Goal: Transaction & Acquisition: Purchase product/service

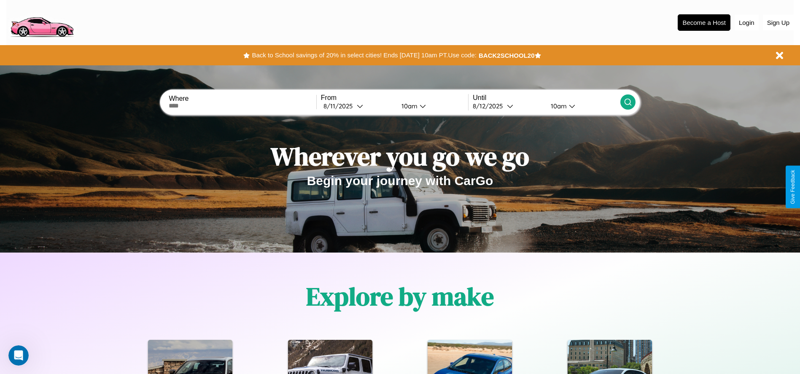
click at [243, 106] on input "text" at bounding box center [242, 106] width 147 height 7
type input "**********"
click at [358, 106] on icon at bounding box center [360, 106] width 6 height 6
select select "*"
select select "****"
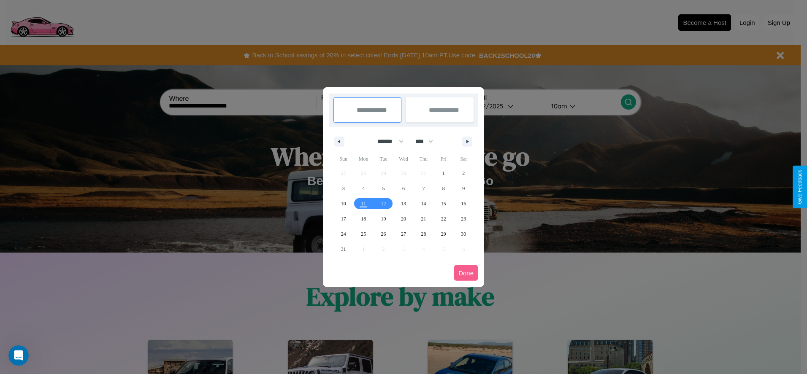
drag, startPoint x: 387, startPoint y: 141, endPoint x: 403, endPoint y: 169, distance: 32.6
click at [387, 141] on select "******* ******** ***** ***** *** **** **** ****** ********* ******* ******** **…" at bounding box center [389, 142] width 36 height 14
select select "*"
drag, startPoint x: 428, startPoint y: 141, endPoint x: 403, endPoint y: 169, distance: 37.1
click at [428, 141] on select "**** **** **** **** **** **** **** **** **** **** **** **** **** **** **** ****…" at bounding box center [423, 142] width 25 height 14
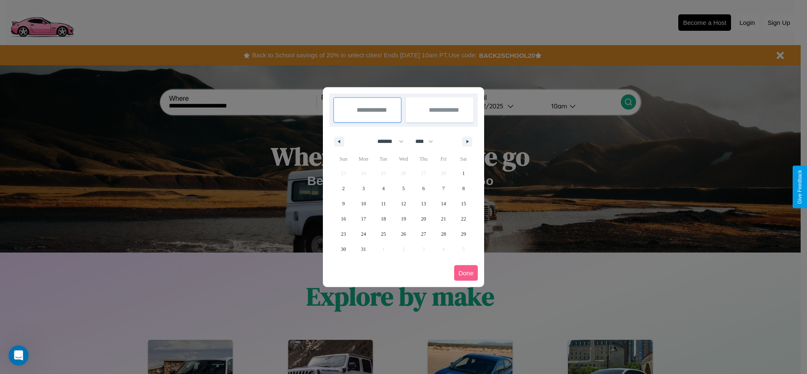
select select "****"
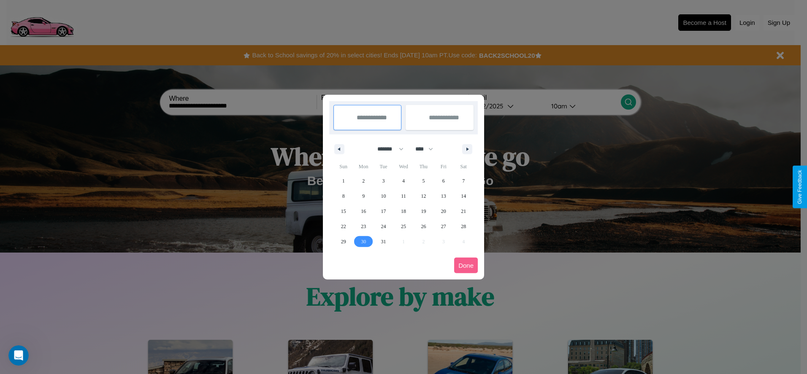
click at [363, 241] on span "30" at bounding box center [363, 241] width 5 height 15
type input "**********"
click at [467, 149] on icon "button" at bounding box center [469, 149] width 4 height 3
select select "*"
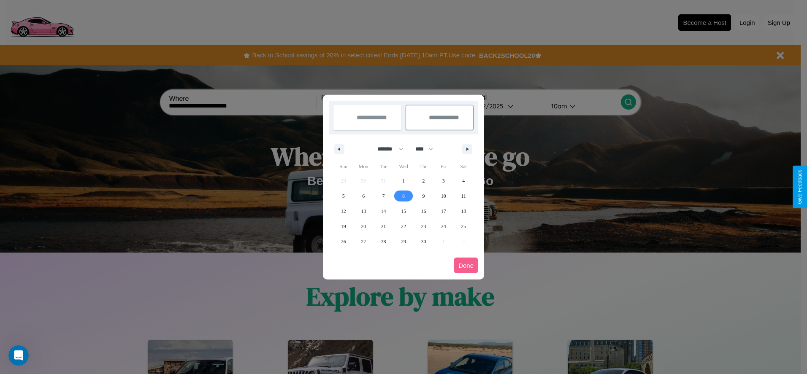
click at [403, 196] on span "8" at bounding box center [403, 196] width 3 height 15
type input "**********"
select select "*"
click at [466, 265] on button "Done" at bounding box center [466, 266] width 24 height 16
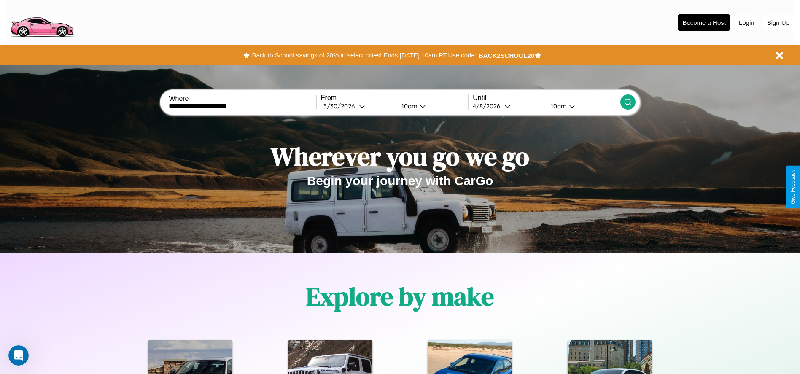
click at [628, 102] on icon at bounding box center [628, 102] width 8 height 8
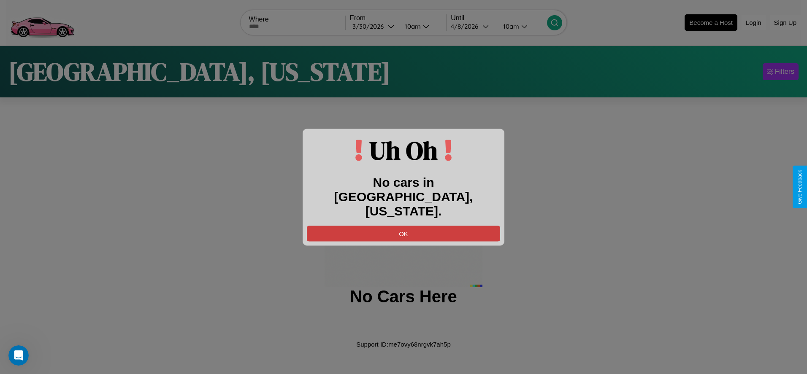
click at [403, 226] on button "OK" at bounding box center [403, 234] width 193 height 16
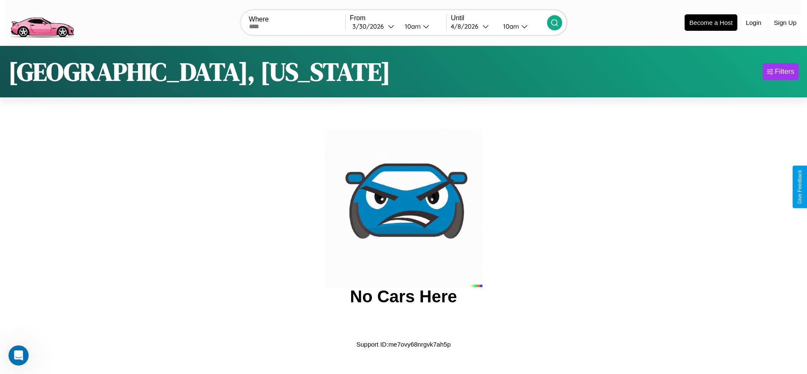
click at [42, 22] on img at bounding box center [41, 21] width 71 height 35
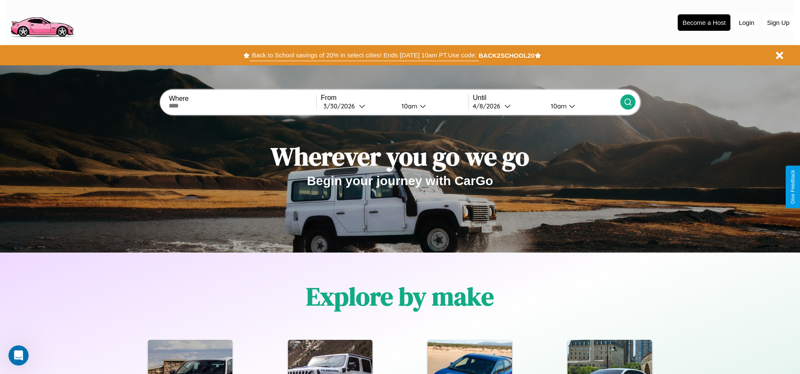
click at [364, 55] on button "Back to School savings of 20% in select cities! Ends 9/1 at 10am PT. Use code:" at bounding box center [364, 55] width 229 height 12
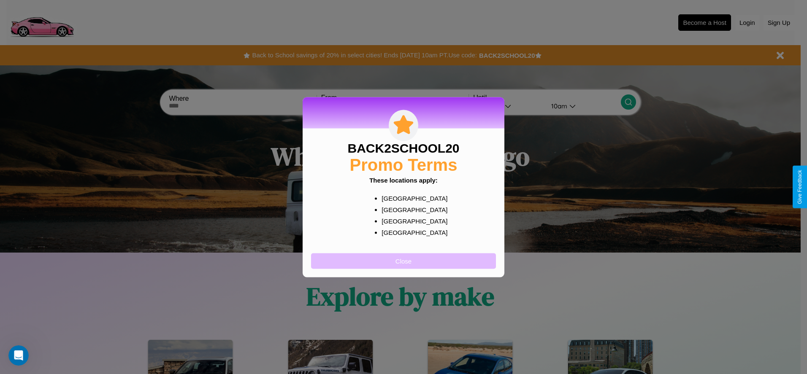
click at [403, 261] on button "Close" at bounding box center [403, 261] width 185 height 16
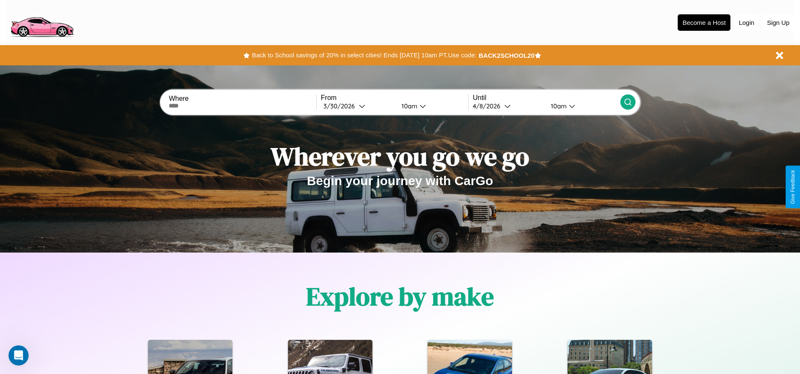
scroll to position [175, 0]
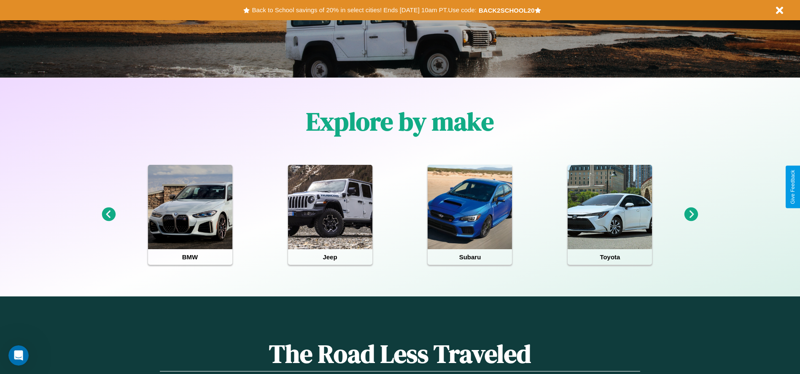
click at [108, 215] on icon at bounding box center [109, 215] width 14 height 14
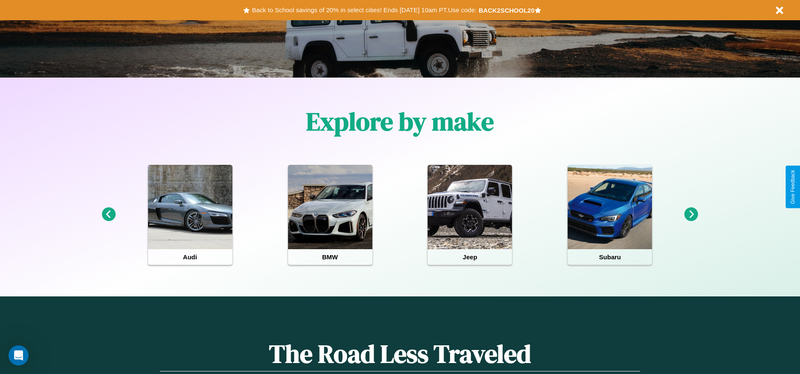
click at [108, 215] on icon at bounding box center [109, 215] width 14 height 14
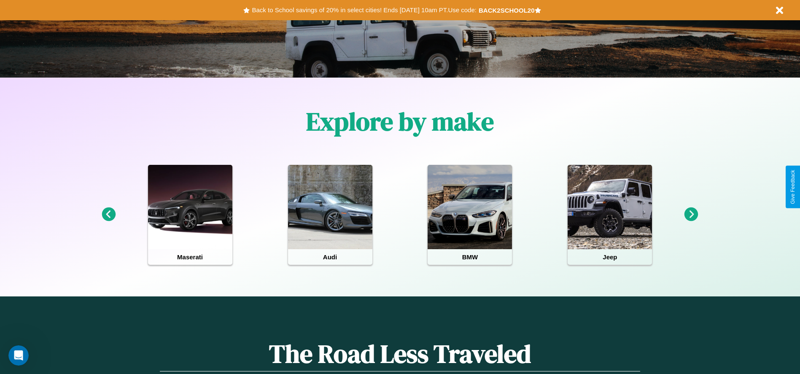
click at [108, 215] on icon at bounding box center [109, 215] width 14 height 14
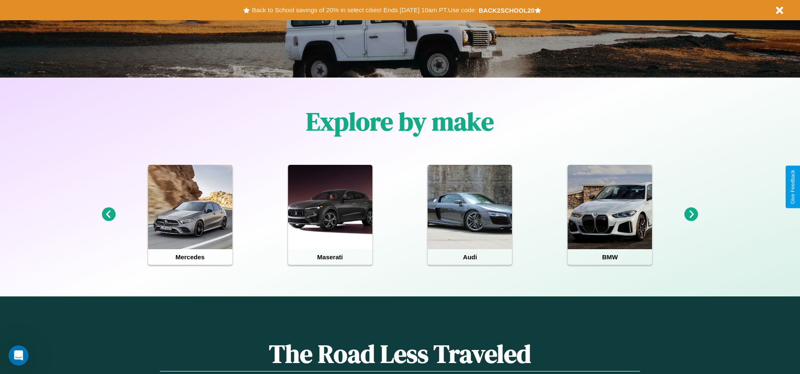
click at [692, 215] on icon at bounding box center [692, 215] width 14 height 14
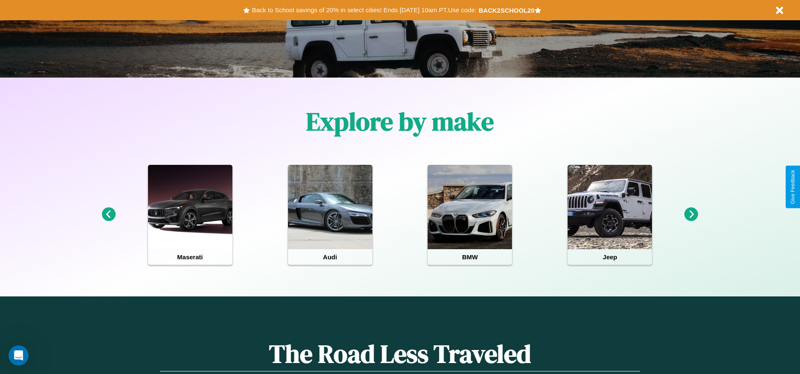
click at [692, 215] on icon at bounding box center [692, 215] width 14 height 14
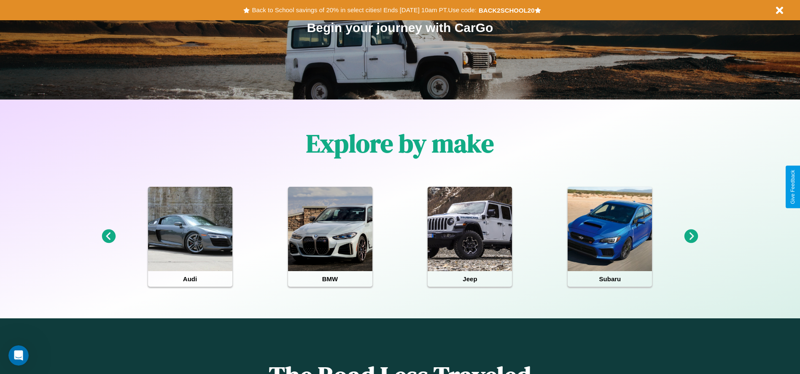
scroll to position [0, 0]
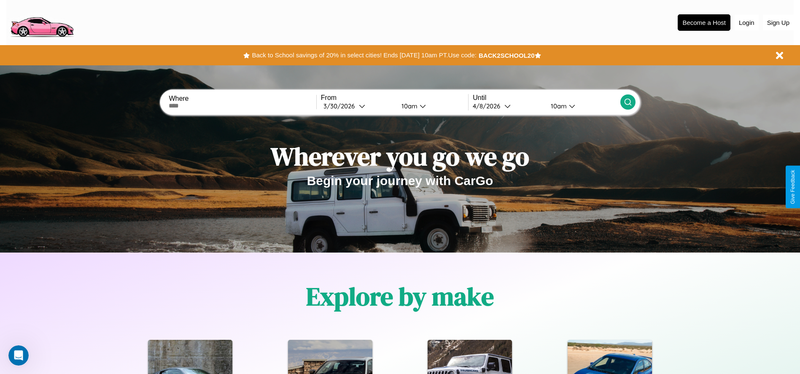
click at [243, 106] on input "text" at bounding box center [242, 106] width 147 height 7
type input "******"
click at [358, 106] on div "3 / 30 / 2026" at bounding box center [341, 106] width 35 height 8
select select "*"
select select "****"
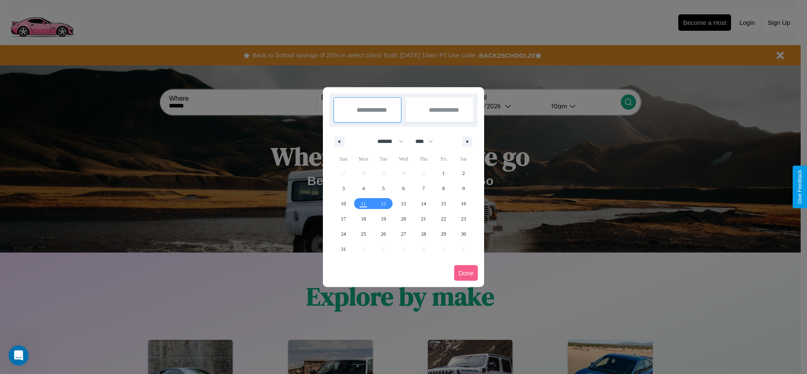
drag, startPoint x: 387, startPoint y: 141, endPoint x: 403, endPoint y: 169, distance: 32.6
click at [387, 141] on select "******* ******** ***** ***** *** **** **** ****** ********* ******* ******** **…" at bounding box center [389, 142] width 36 height 14
select select "*"
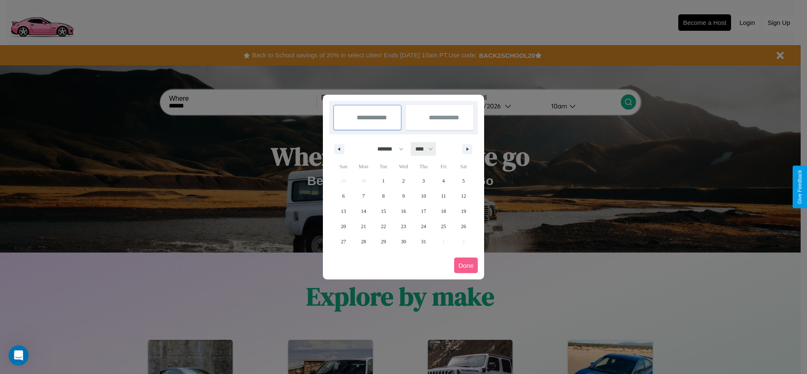
drag, startPoint x: 428, startPoint y: 149, endPoint x: 403, endPoint y: 169, distance: 31.8
click at [428, 149] on select "**** **** **** **** **** **** **** **** **** **** **** **** **** **** **** ****…" at bounding box center [423, 149] width 25 height 14
select select "****"
click at [383, 226] on span "21" at bounding box center [383, 226] width 5 height 15
type input "**********"
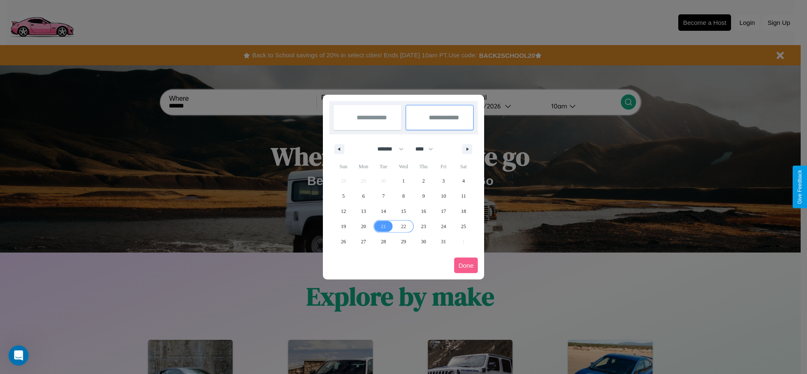
click at [403, 226] on span "22" at bounding box center [403, 226] width 5 height 15
type input "**********"
click at [466, 265] on button "Done" at bounding box center [466, 266] width 24 height 16
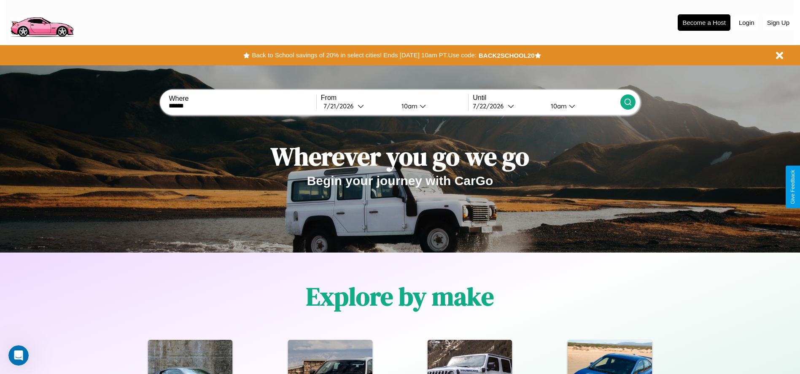
click at [408, 106] on div "10am" at bounding box center [408, 106] width 22 height 8
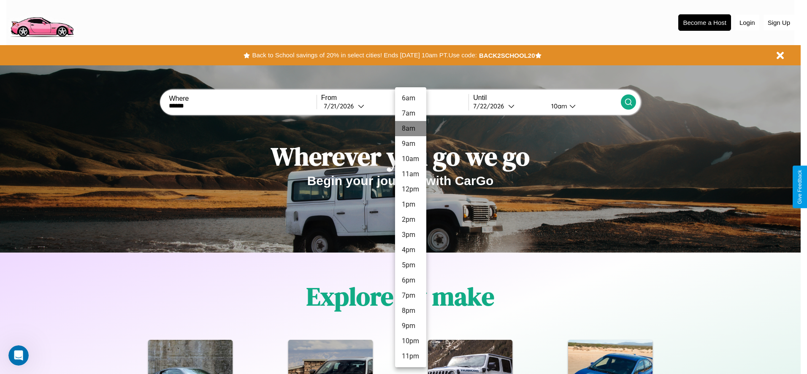
click at [410, 129] on li "8am" at bounding box center [410, 128] width 31 height 15
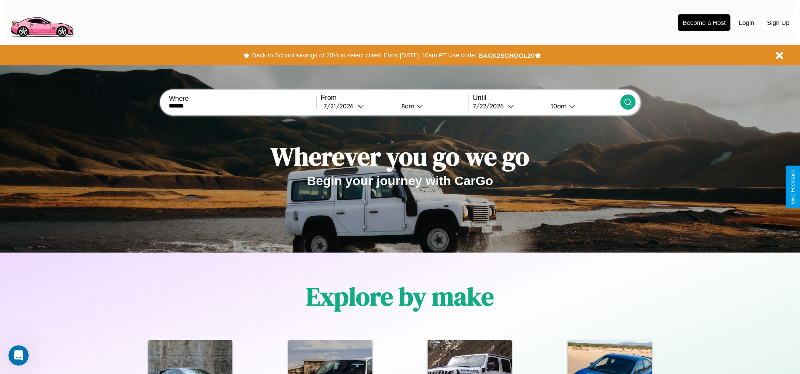
click at [558, 106] on div "10am" at bounding box center [558, 106] width 22 height 8
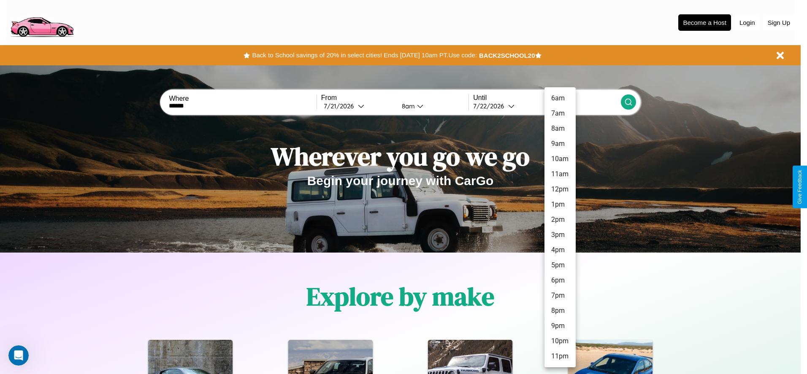
click at [560, 311] on li "8pm" at bounding box center [559, 310] width 31 height 15
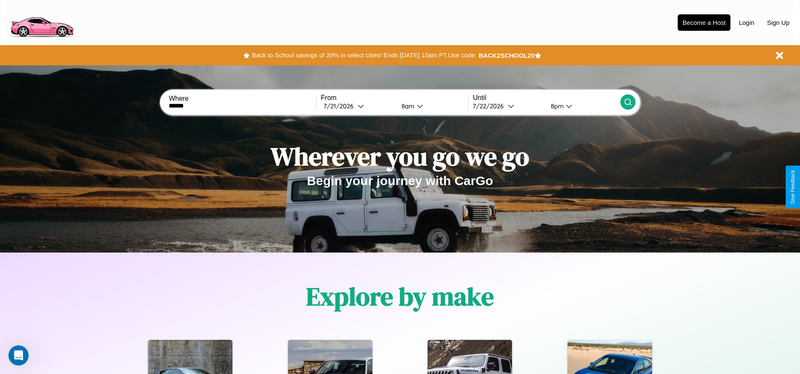
click at [628, 102] on icon at bounding box center [628, 102] width 8 height 8
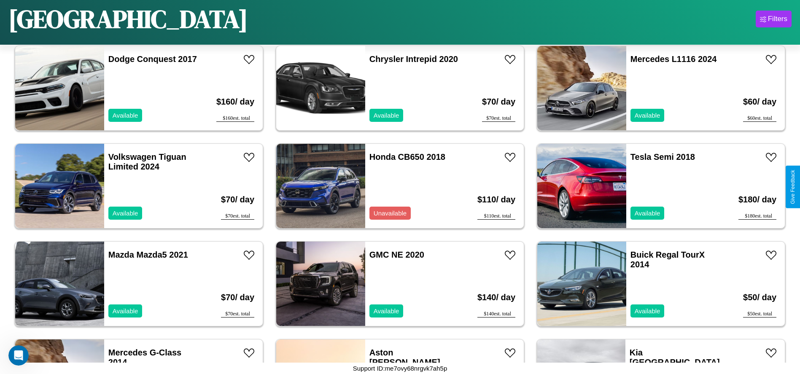
scroll to position [1852, 0]
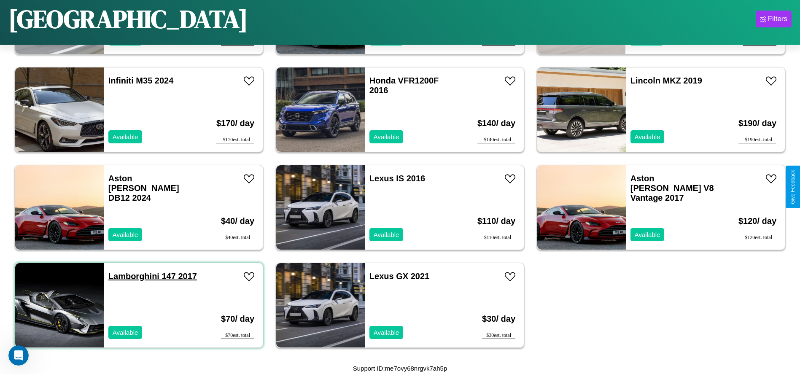
click at [133, 276] on link "Lamborghini 147 2017" at bounding box center [152, 276] width 89 height 9
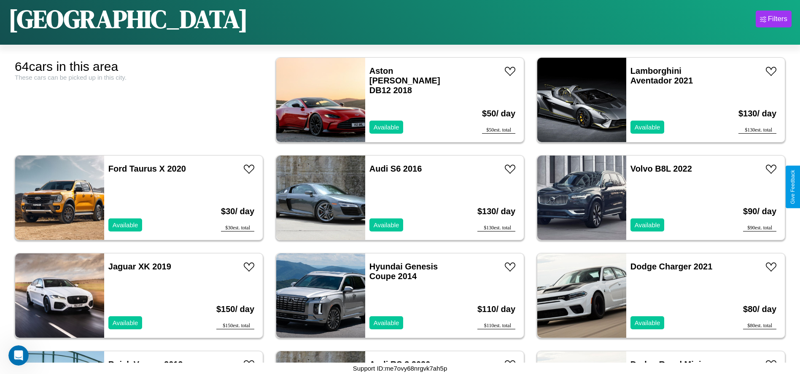
scroll to position [0, 0]
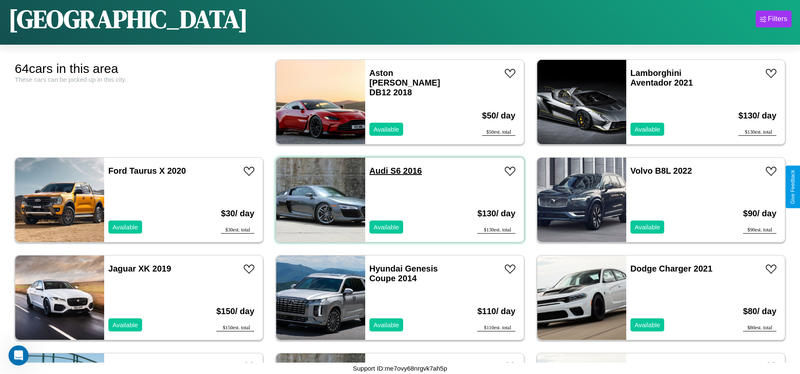
click at [376, 171] on link "Audi S6 2016" at bounding box center [396, 170] width 53 height 9
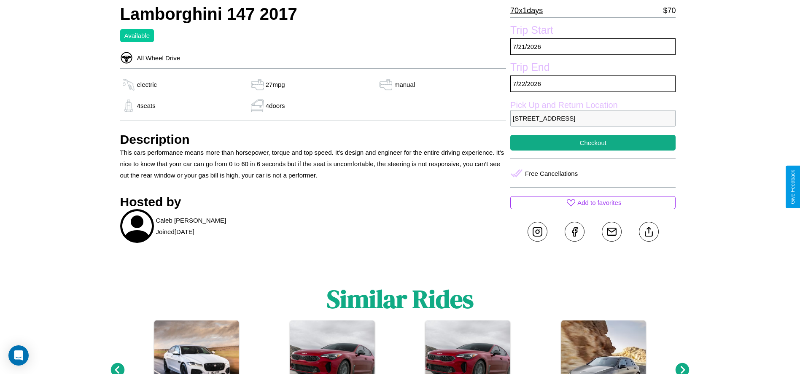
scroll to position [267, 0]
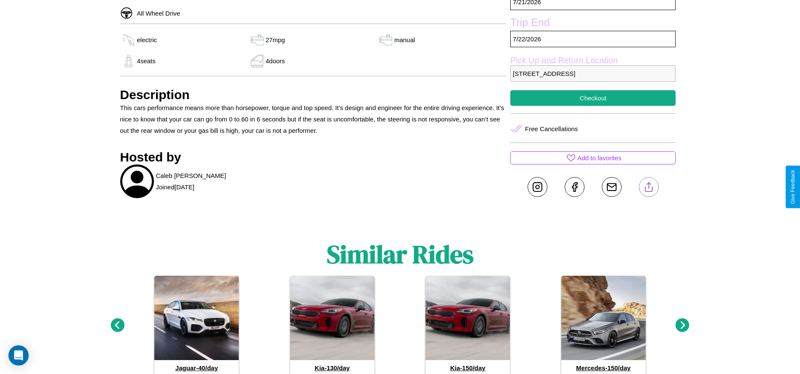
click at [649, 187] on line at bounding box center [649, 186] width 0 height 6
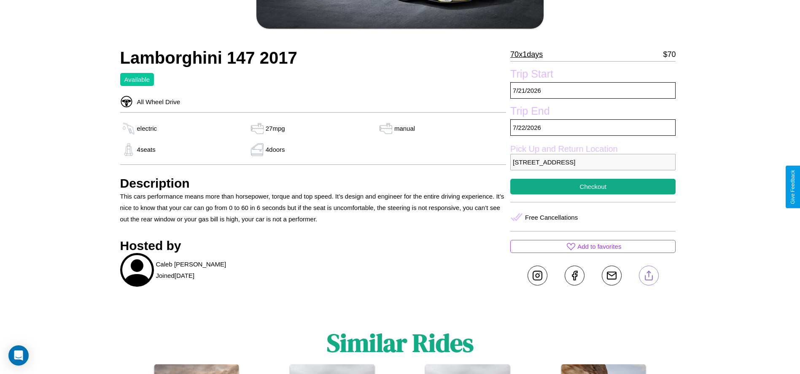
scroll to position [178, 0]
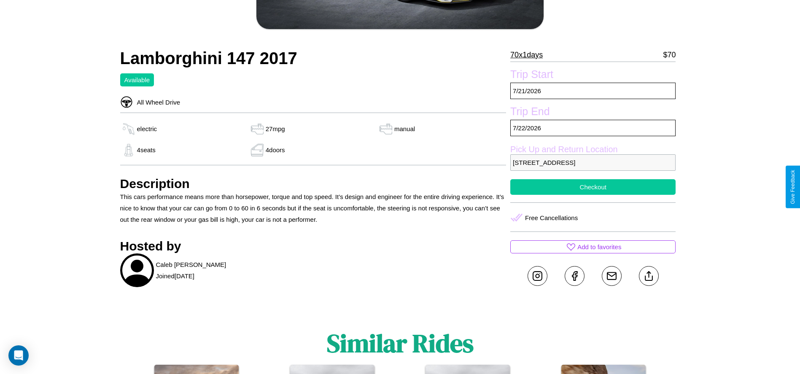
click at [593, 187] on button "Checkout" at bounding box center [593, 187] width 165 height 16
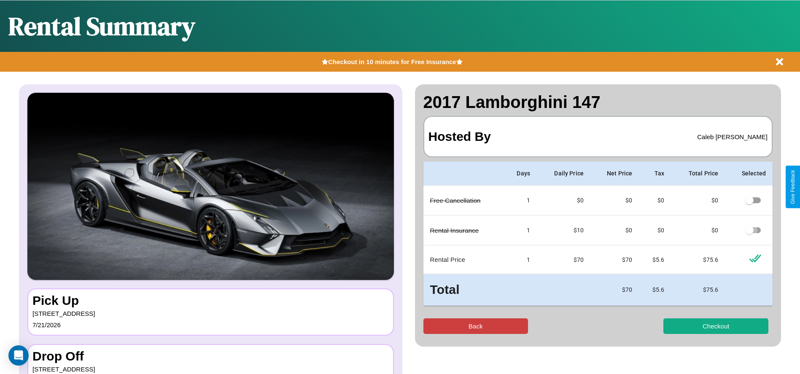
click at [476, 326] on button "Back" at bounding box center [476, 327] width 105 height 16
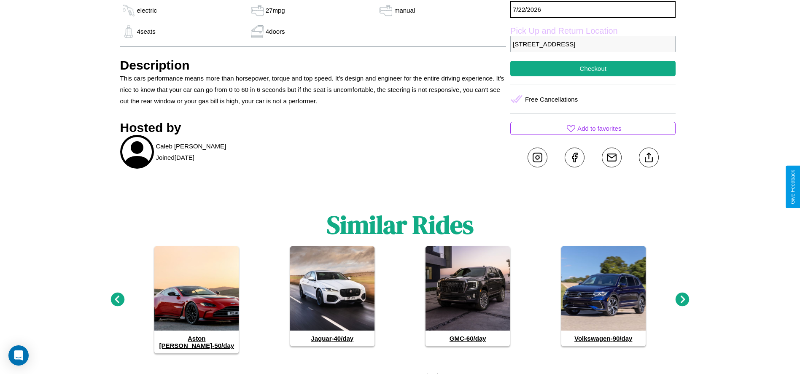
scroll to position [297, 0]
click at [683, 296] on icon at bounding box center [683, 299] width 14 height 14
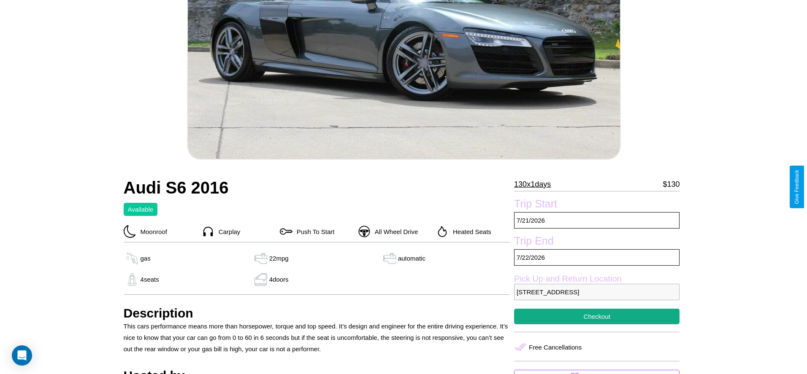
scroll to position [208, 0]
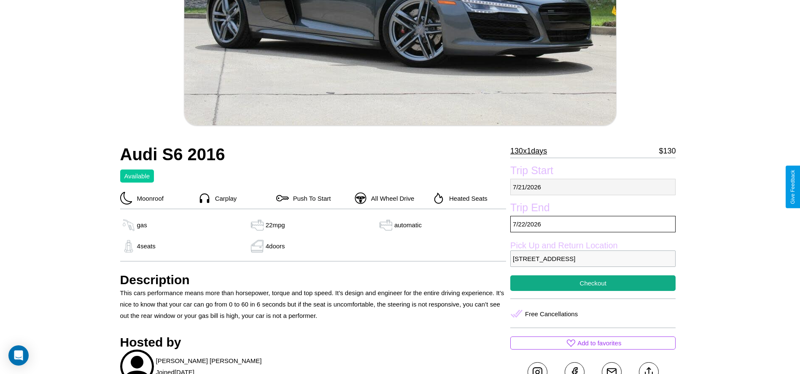
click at [593, 187] on p "[DATE]" at bounding box center [593, 187] width 165 height 16
select select "*"
select select "****"
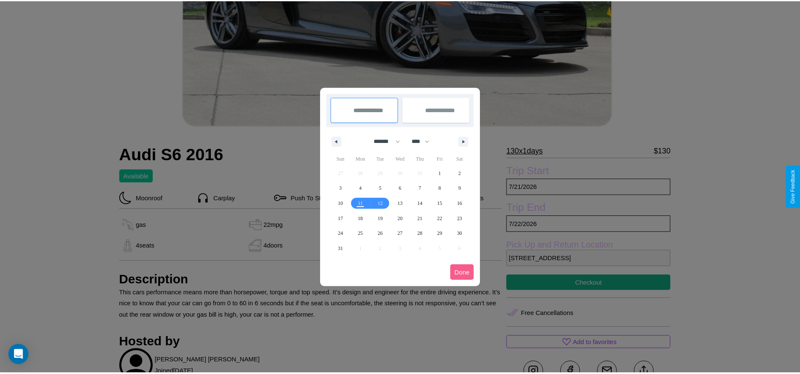
scroll to position [0, 0]
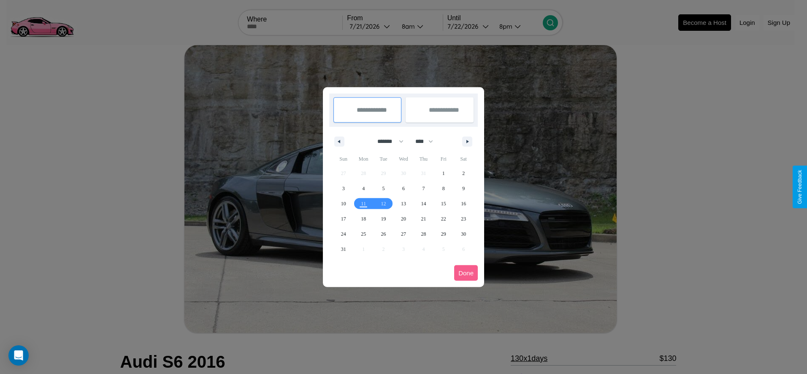
click at [370, 26] on div at bounding box center [403, 187] width 807 height 374
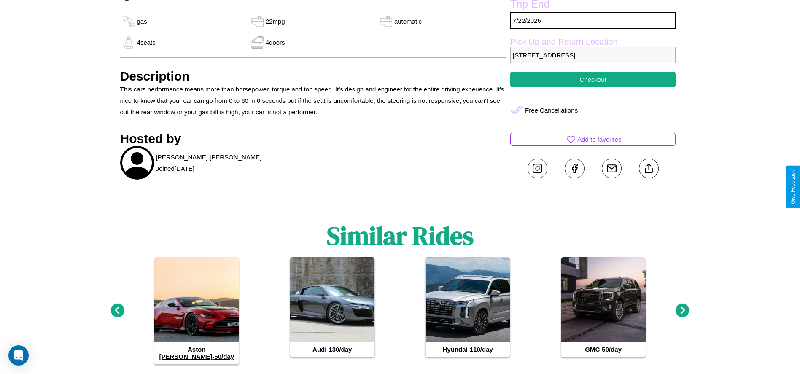
scroll to position [423, 0]
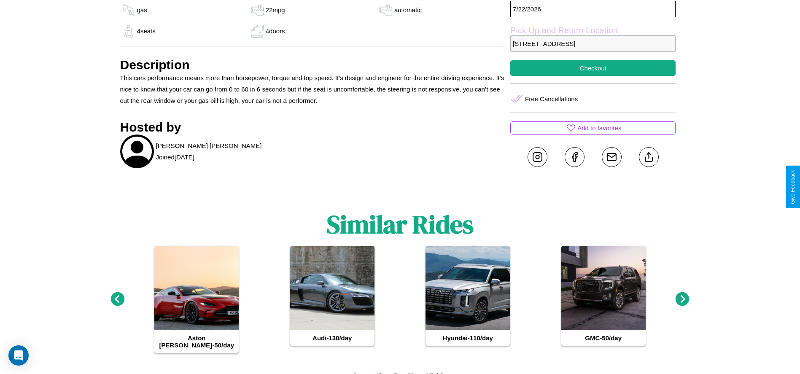
click at [683, 296] on icon at bounding box center [683, 299] width 14 height 14
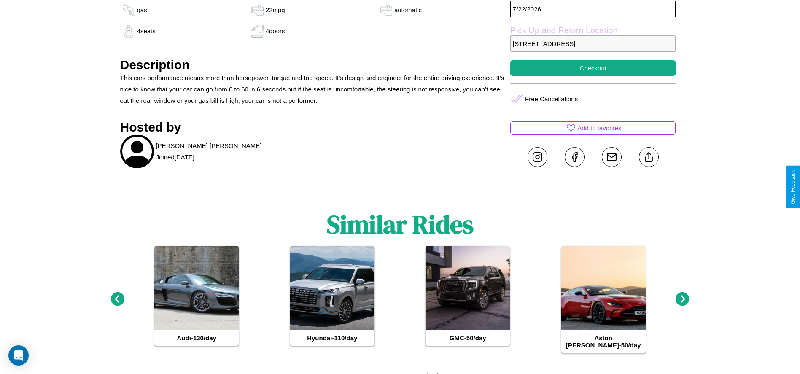
click at [117, 296] on icon at bounding box center [118, 299] width 14 height 14
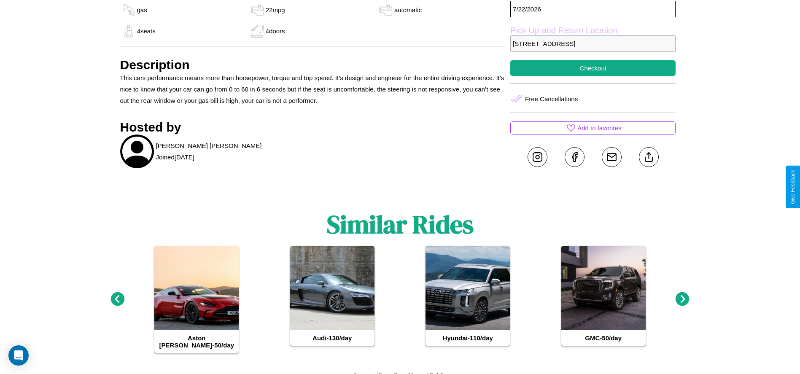
click at [683, 296] on icon at bounding box center [683, 299] width 14 height 14
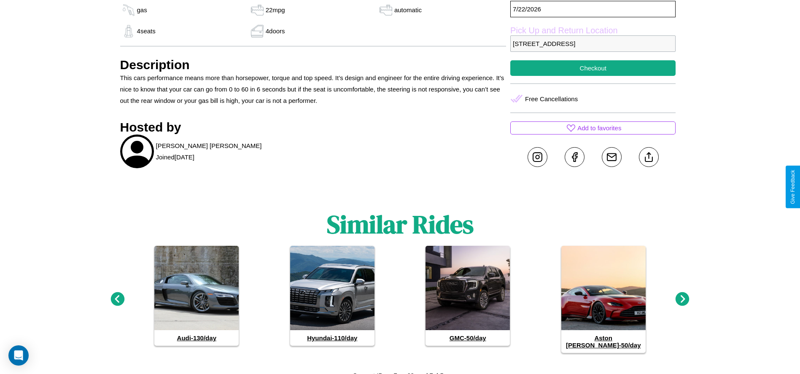
click at [683, 296] on icon at bounding box center [683, 299] width 14 height 14
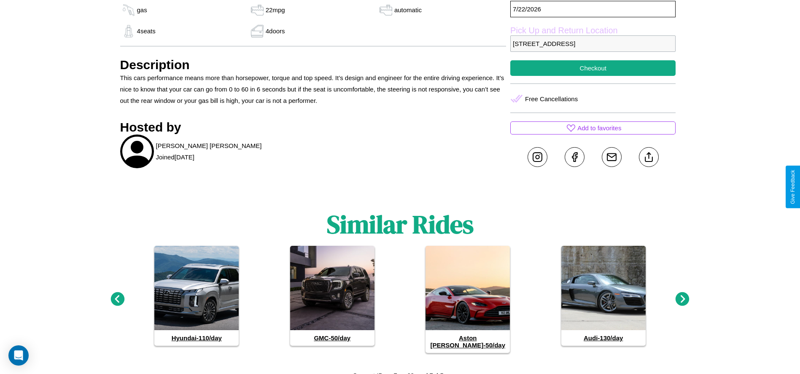
click at [683, 296] on icon at bounding box center [683, 299] width 14 height 14
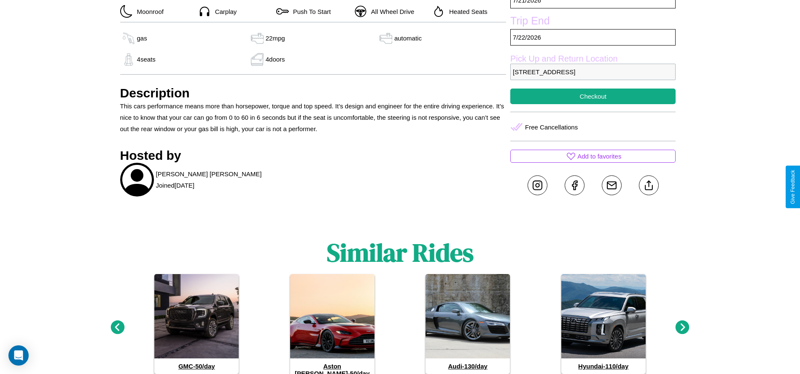
scroll to position [393, 0]
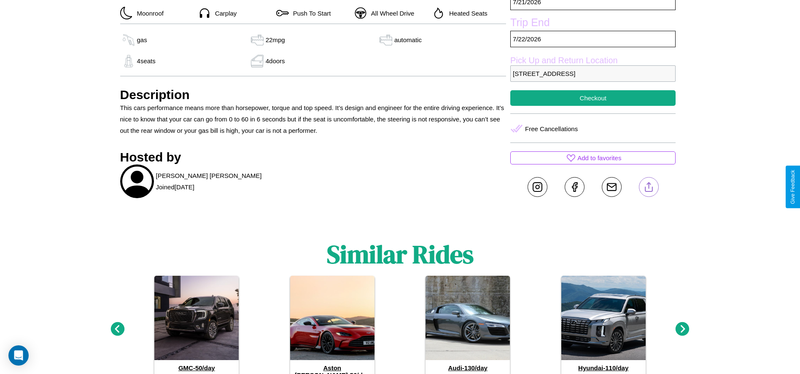
click at [649, 187] on line at bounding box center [649, 186] width 0 height 6
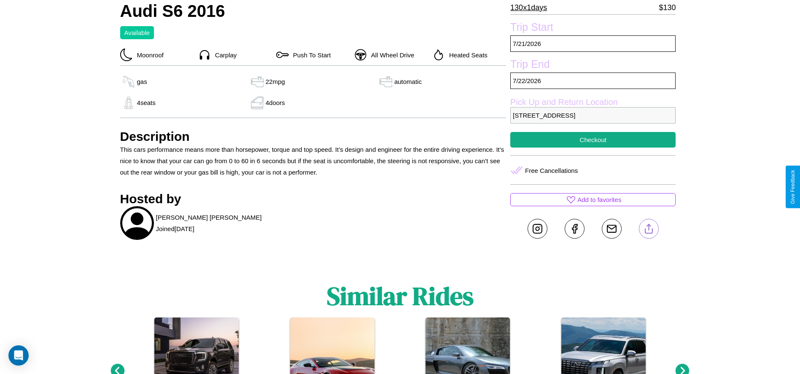
scroll to position [304, 0]
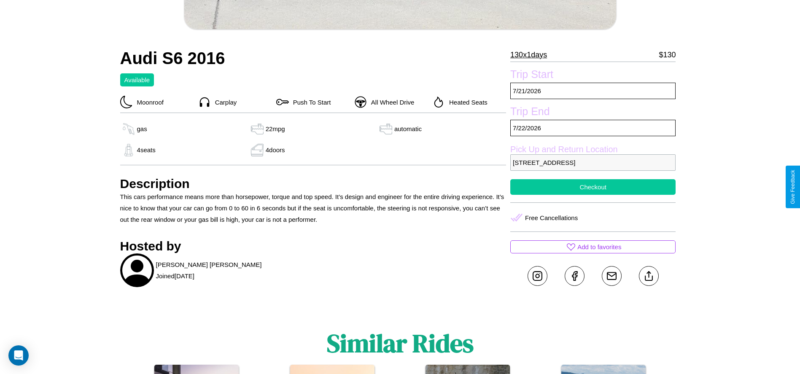
click at [593, 187] on button "Checkout" at bounding box center [593, 187] width 165 height 16
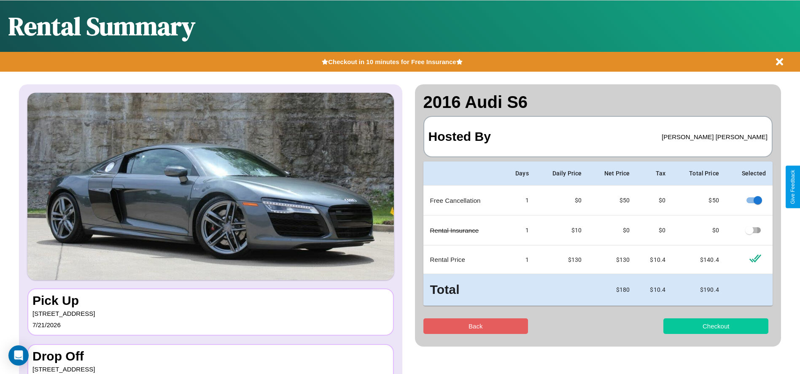
click at [716, 326] on button "Checkout" at bounding box center [716, 327] width 105 height 16
